Goal: Contribute content

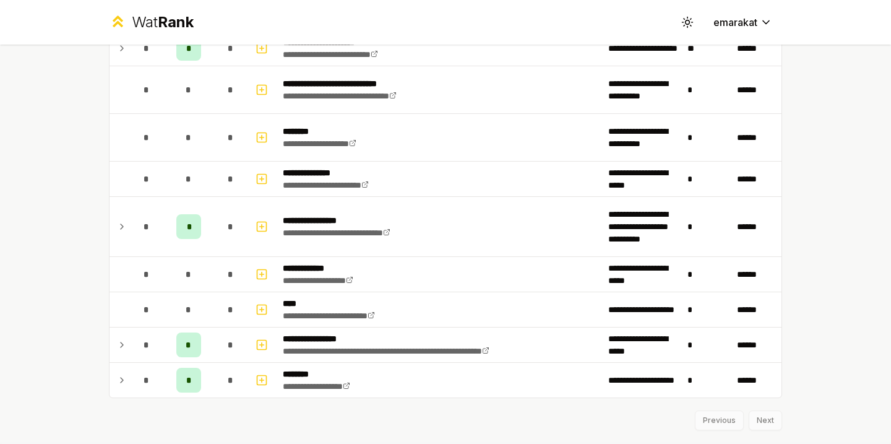
scroll to position [1486, 0]
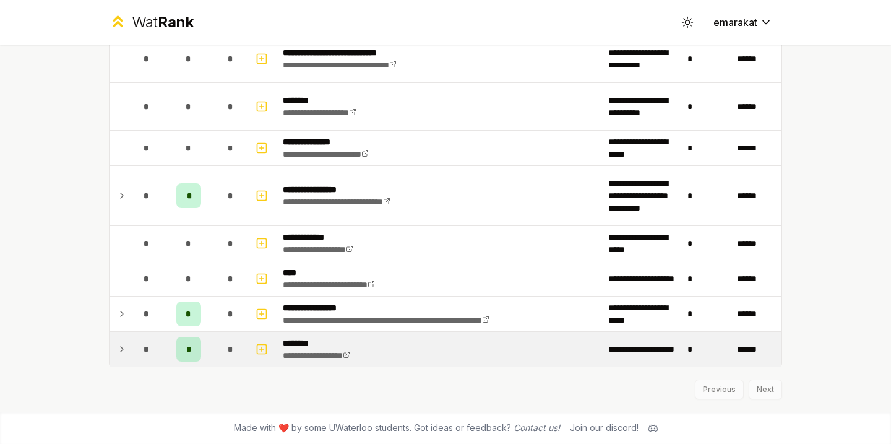
click at [191, 353] on span "*" at bounding box center [189, 349] width 6 height 12
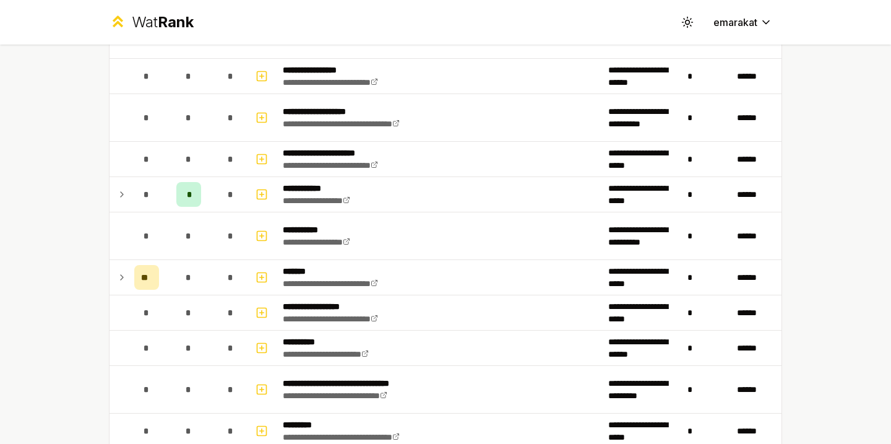
scroll to position [1531, 0]
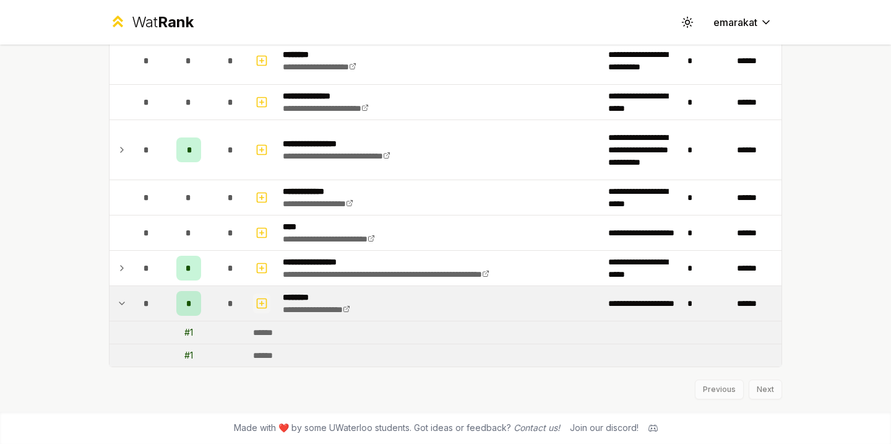
click at [259, 304] on icon "button" at bounding box center [262, 303] width 12 height 15
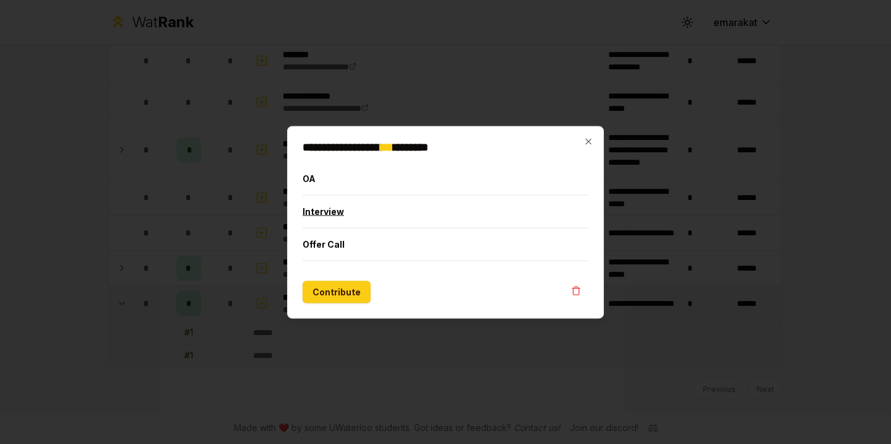
click at [357, 207] on button "Interview" at bounding box center [446, 211] width 286 height 32
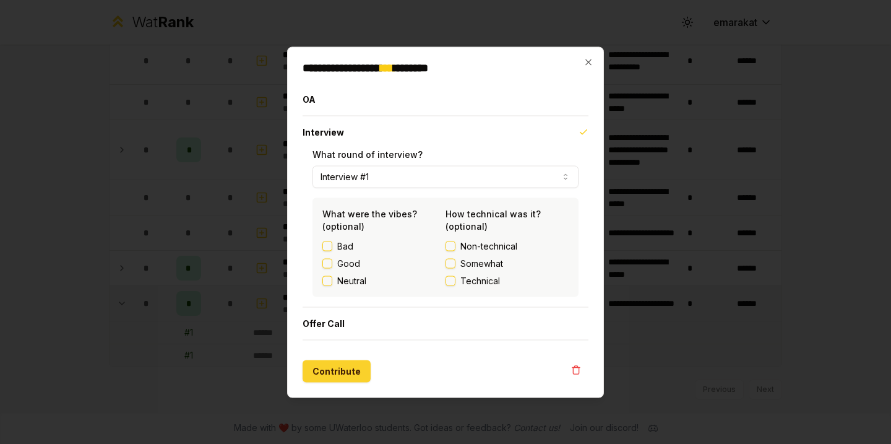
click at [333, 378] on button "Contribute" at bounding box center [337, 371] width 68 height 22
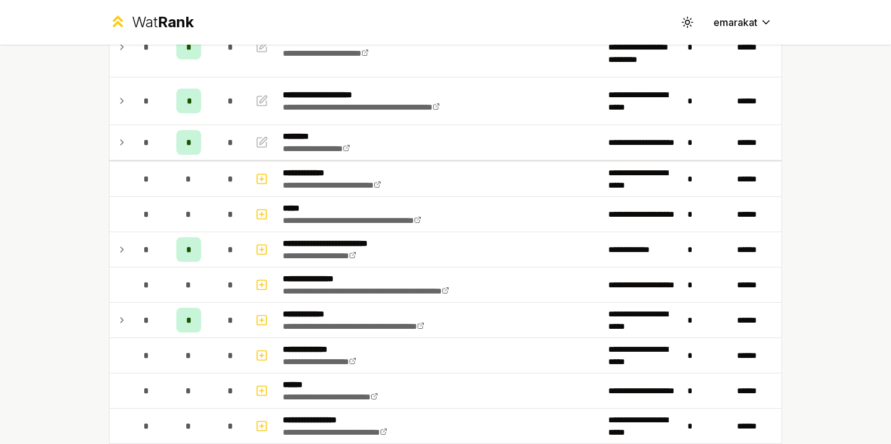
scroll to position [0, 0]
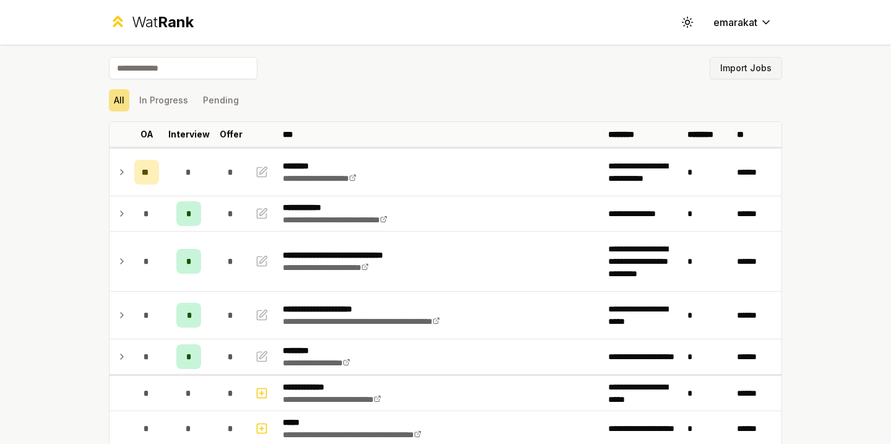
click at [746, 75] on button "Import Jobs" at bounding box center [746, 68] width 72 height 22
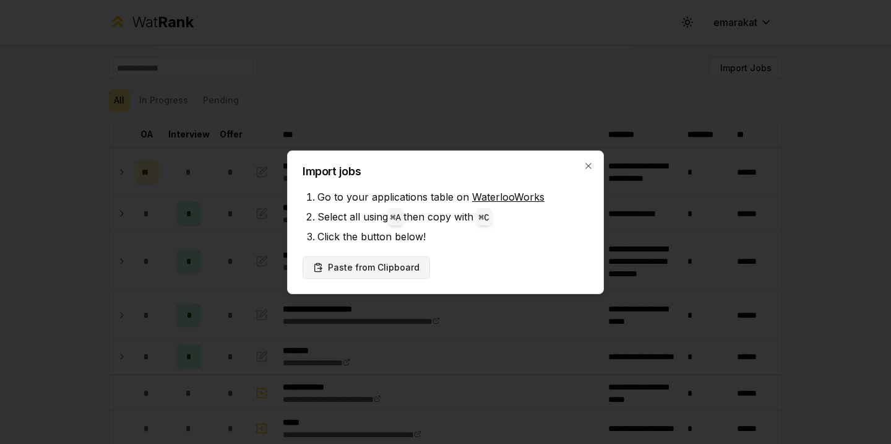
click at [372, 266] on button "Paste from Clipboard" at bounding box center [367, 267] width 128 height 22
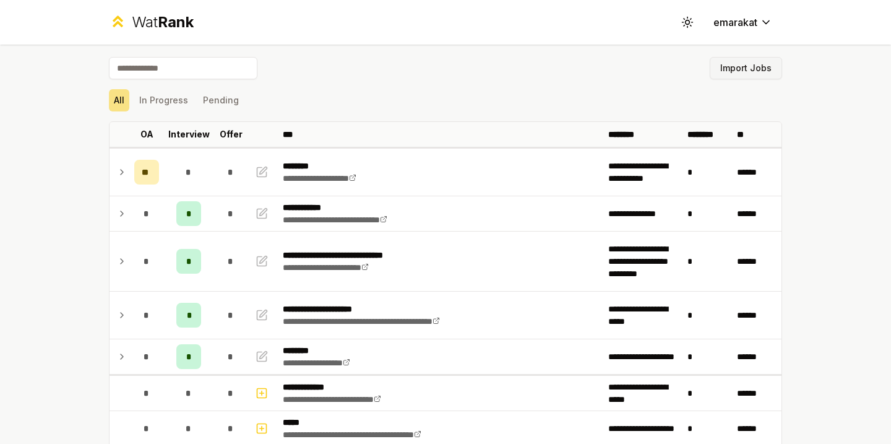
click at [737, 57] on button "Import Jobs" at bounding box center [746, 68] width 72 height 22
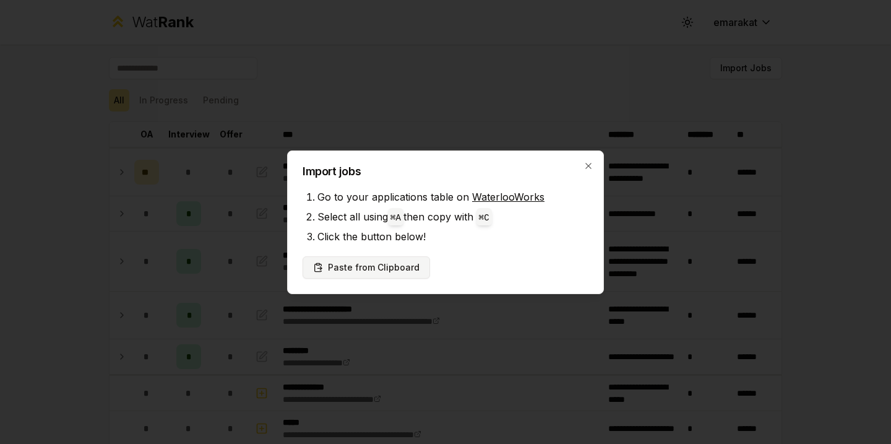
click at [409, 263] on button "Paste from Clipboard" at bounding box center [367, 267] width 128 height 22
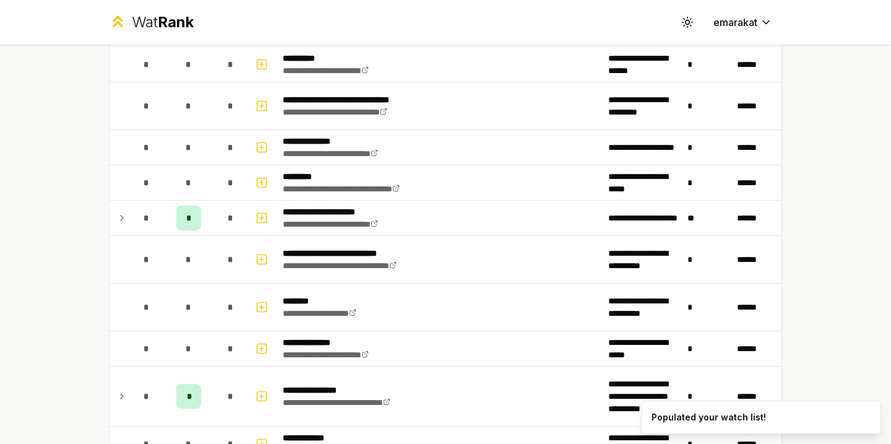
scroll to position [1534, 0]
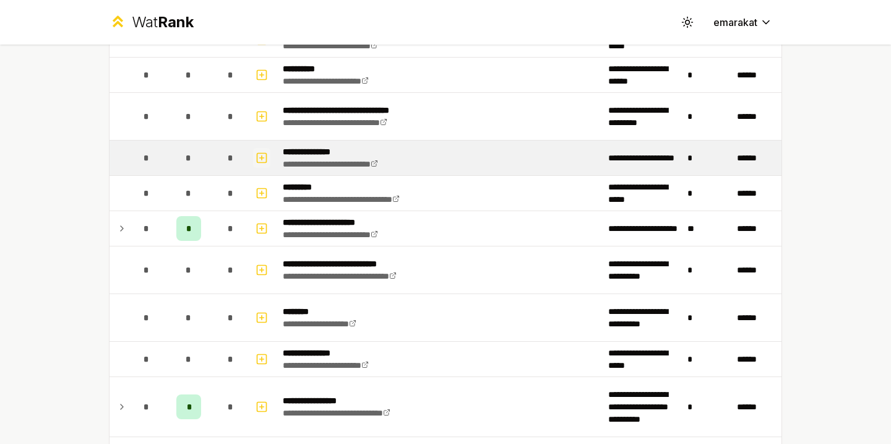
click at [261, 160] on icon "button" at bounding box center [262, 157] width 12 height 15
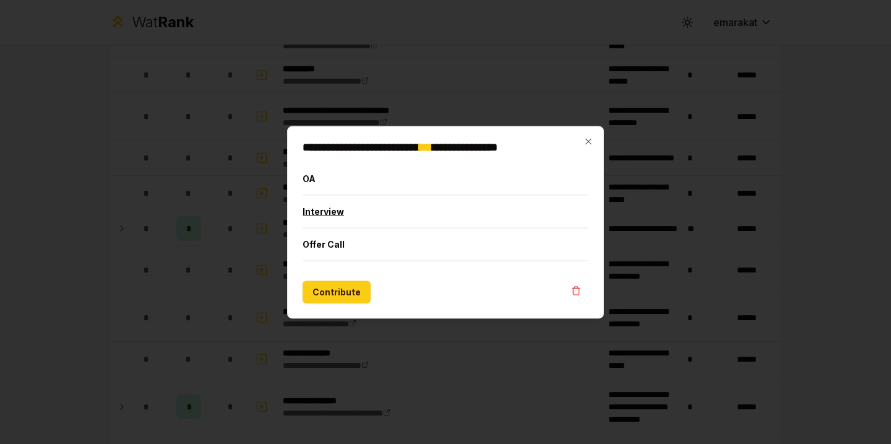
click at [322, 216] on button "Interview" at bounding box center [446, 211] width 286 height 32
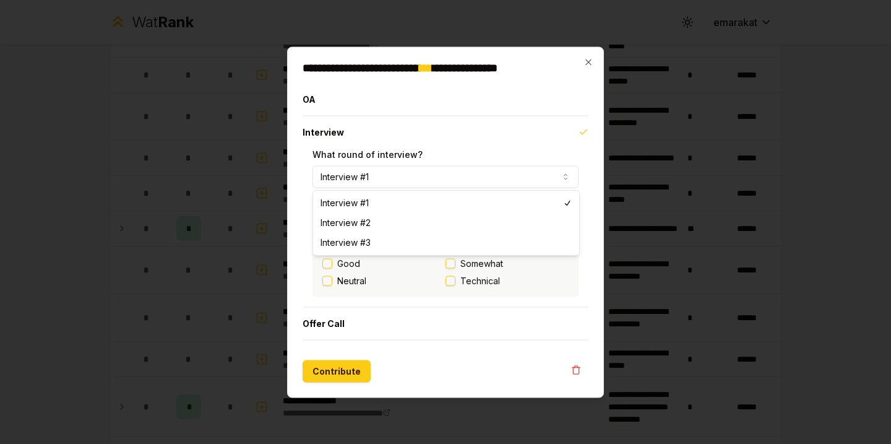
click at [344, 178] on button "Interview #1" at bounding box center [446, 176] width 266 height 22
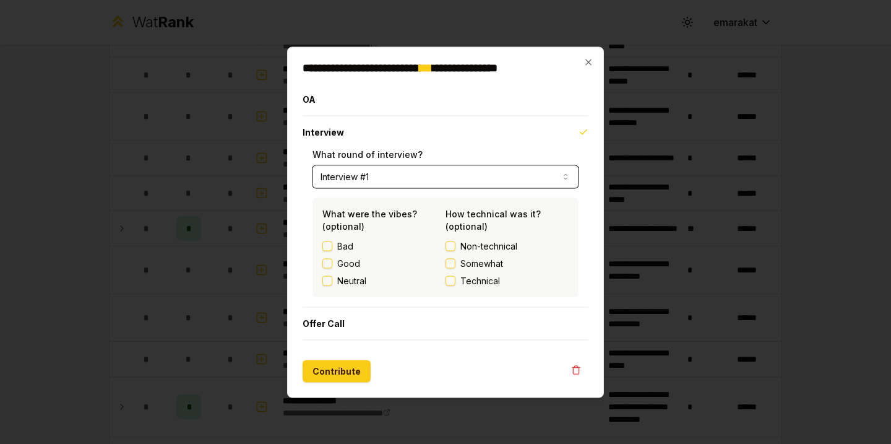
click at [344, 178] on button "Interview #1" at bounding box center [446, 176] width 266 height 22
click at [321, 371] on button "Contribute" at bounding box center [337, 371] width 68 height 22
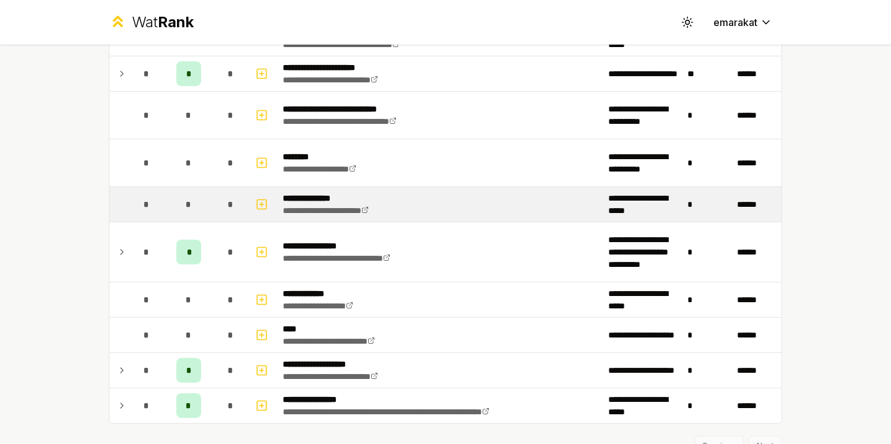
scroll to position [1745, 0]
